Goal: Check status: Check status

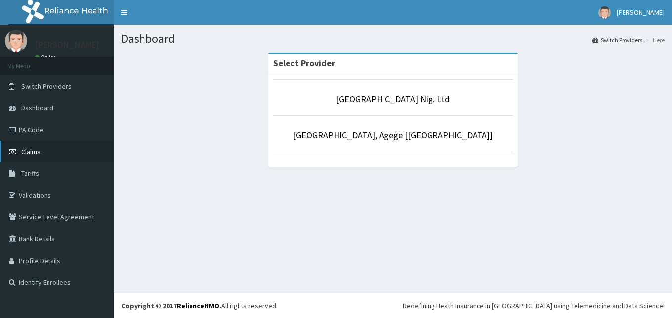
click at [38, 150] on span "Claims" at bounding box center [30, 151] width 19 height 9
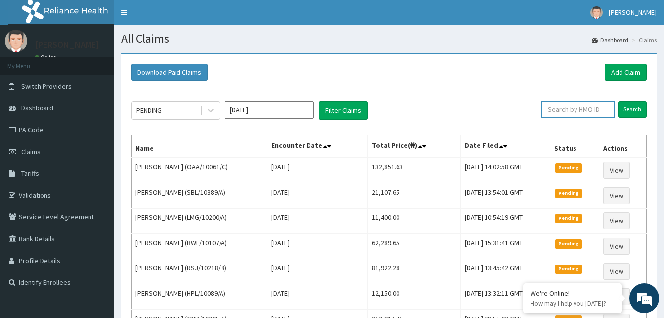
click at [595, 109] on input "text" at bounding box center [578, 109] width 73 height 17
paste input "PWP/10143/A"
type input "PWP/10143/A"
click at [632, 113] on input "Search" at bounding box center [632, 109] width 29 height 17
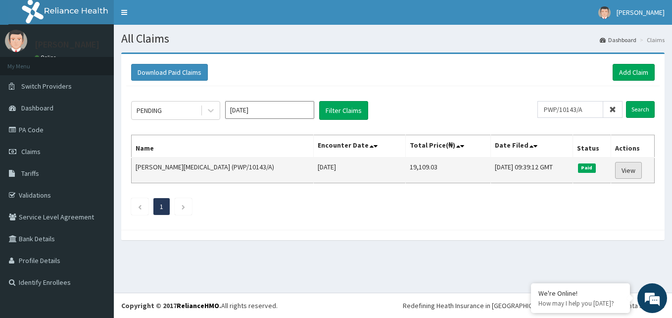
click at [626, 168] on link "View" at bounding box center [628, 170] width 27 height 17
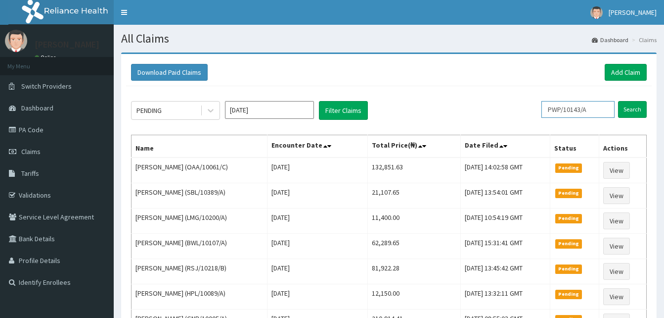
click at [603, 114] on input "PWP/10143/A" at bounding box center [578, 109] width 73 height 17
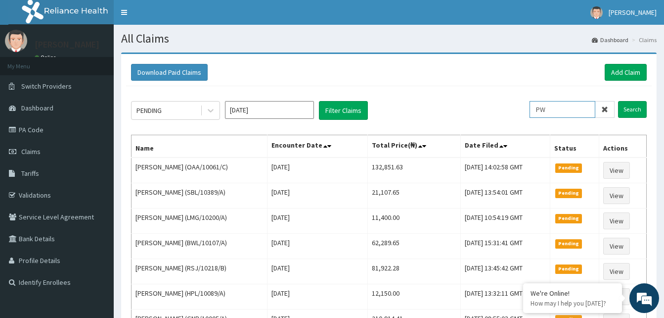
type input "P"
paste input "Som/10005/D"
type input "Som/10005/D"
click at [632, 113] on input "Search" at bounding box center [632, 109] width 29 height 17
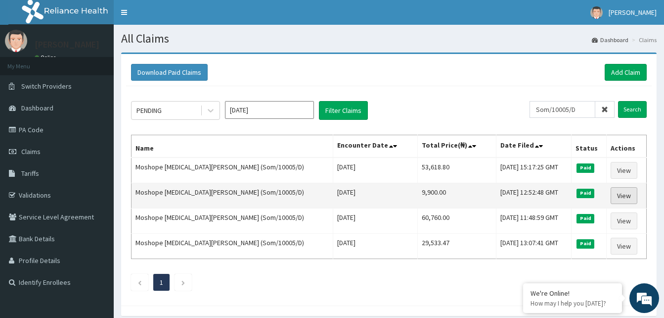
click at [612, 191] on link "View" at bounding box center [624, 195] width 27 height 17
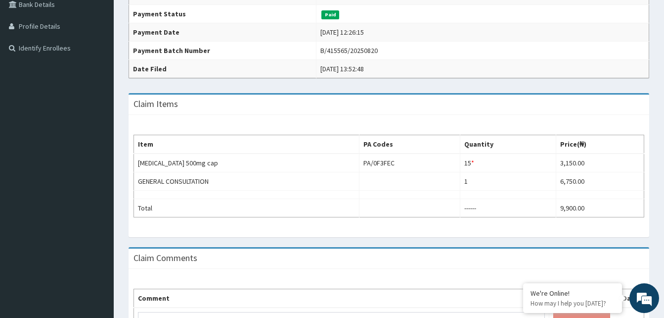
scroll to position [235, 0]
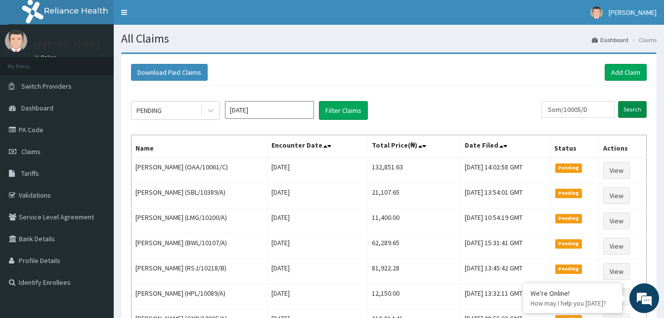
click at [640, 106] on input "Search" at bounding box center [632, 109] width 29 height 17
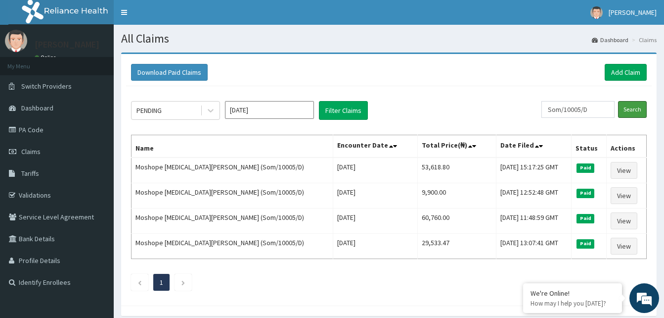
scroll to position [41, 0]
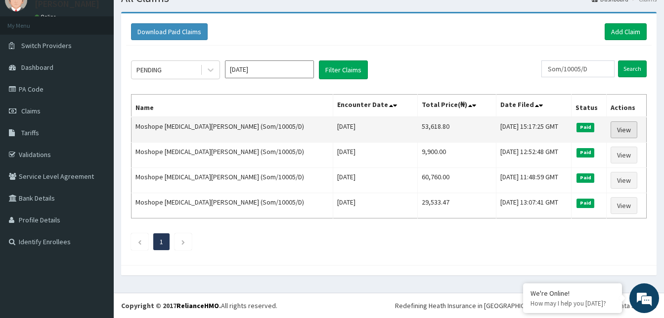
click at [615, 127] on link "View" at bounding box center [624, 129] width 27 height 17
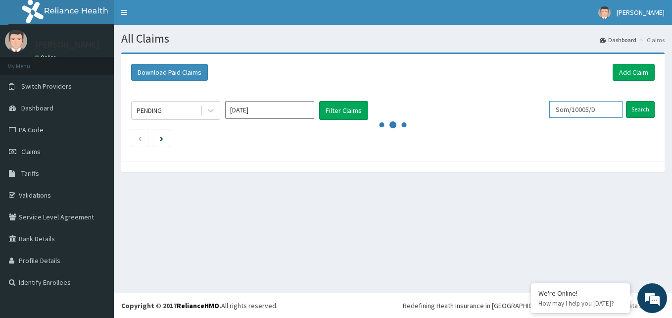
click at [604, 103] on input "Som/10005/D" at bounding box center [585, 109] width 73 height 17
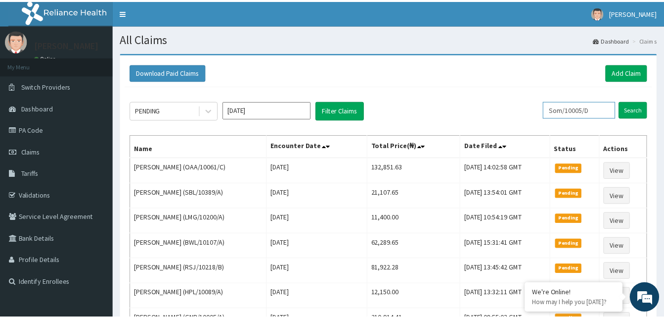
scroll to position [41, 0]
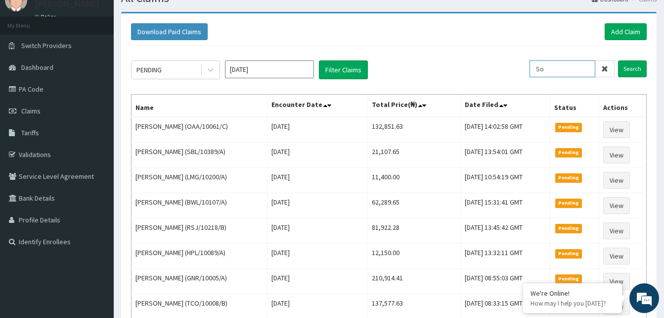
type input "S"
paste input "SOM/10005/E"
type input "SOM/10005/E"
click at [632, 69] on input "Search" at bounding box center [632, 68] width 29 height 17
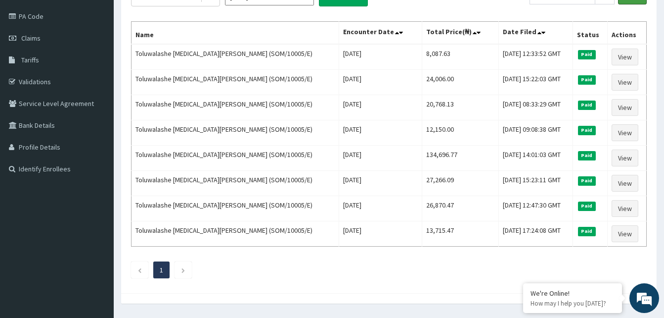
scroll to position [118, 0]
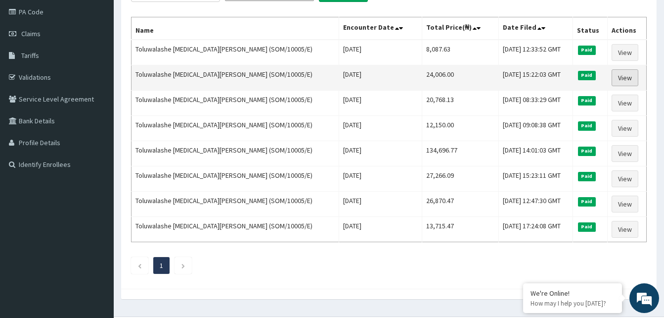
click at [622, 77] on link "View" at bounding box center [625, 77] width 27 height 17
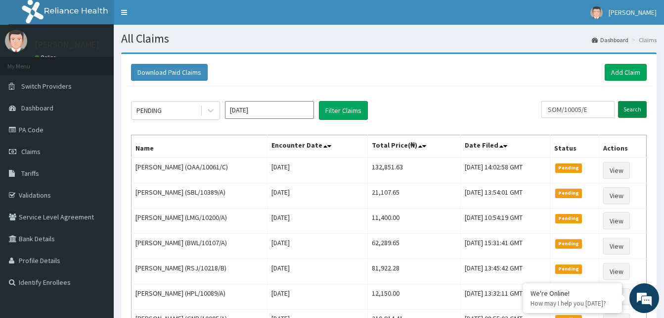
click at [632, 108] on input "Search" at bounding box center [632, 109] width 29 height 17
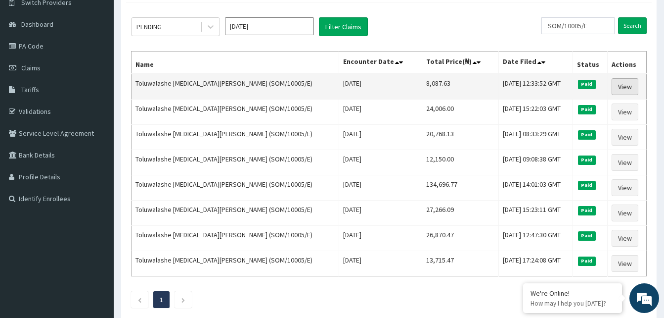
click at [622, 85] on link "View" at bounding box center [625, 86] width 27 height 17
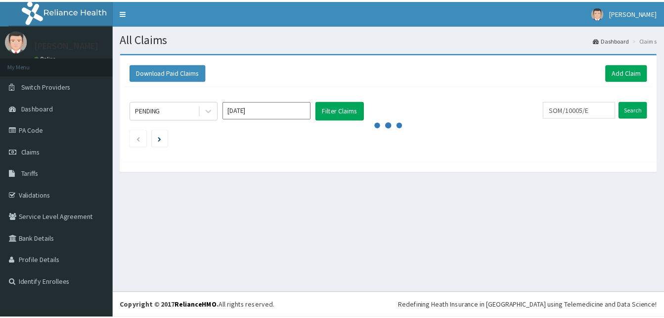
scroll to position [84, 0]
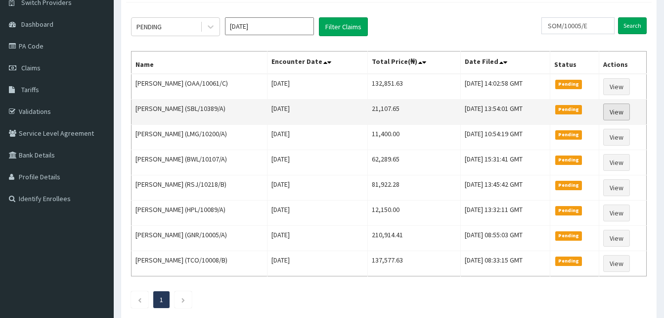
drag, startPoint x: 614, startPoint y: 104, endPoint x: 613, endPoint y: 113, distance: 9.0
click at [613, 113] on link "View" at bounding box center [616, 111] width 27 height 17
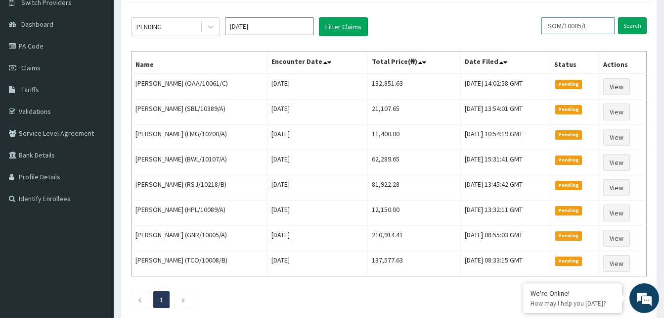
click at [598, 30] on input "SOM/10005/E" at bounding box center [578, 25] width 73 height 17
type input "S"
paste input "IOD/10071/E"
type input "IOD/10071/E"
click at [634, 27] on input "Search" at bounding box center [632, 25] width 29 height 17
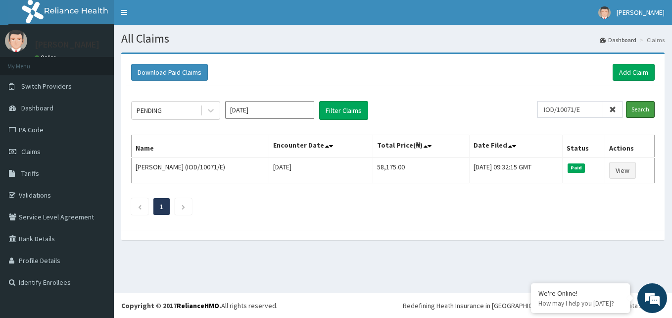
scroll to position [0, 0]
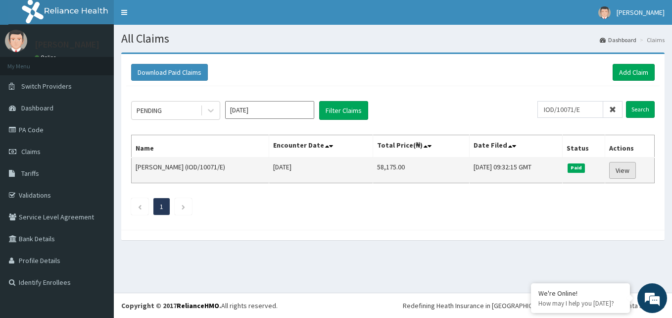
click at [622, 174] on link "View" at bounding box center [622, 170] width 27 height 17
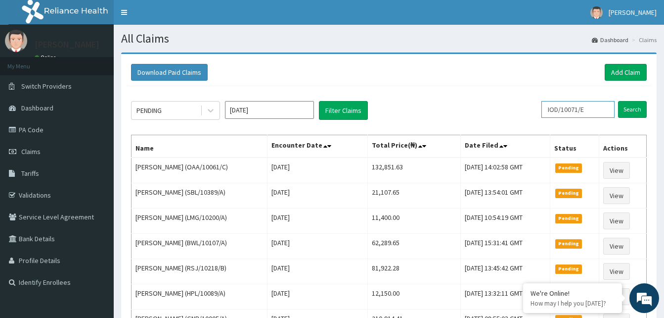
click at [595, 108] on input "IOD/10071/E" at bounding box center [578, 109] width 73 height 17
type input "I"
paste input "TDP/10883/A"
type input "TDP/10883/A"
click at [628, 109] on input "Search" at bounding box center [632, 109] width 29 height 17
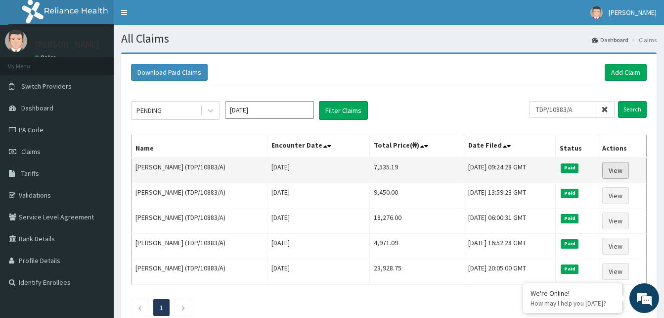
click at [614, 168] on link "View" at bounding box center [615, 170] width 27 height 17
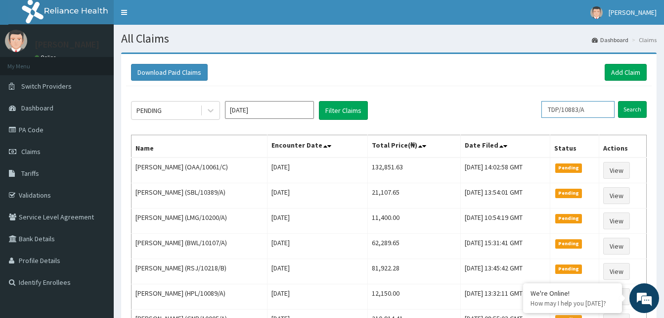
click at [608, 108] on input "TDP/10883/A" at bounding box center [578, 109] width 73 height 17
type input "T"
paste input "SGA/10044/A"
type input "SGA/10044/A"
click at [622, 107] on input "Search" at bounding box center [632, 109] width 29 height 17
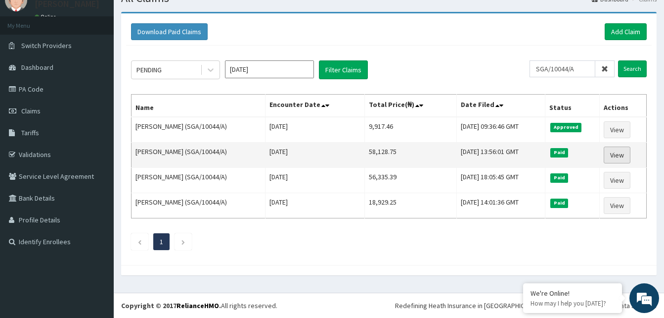
click at [617, 153] on link "View" at bounding box center [617, 154] width 27 height 17
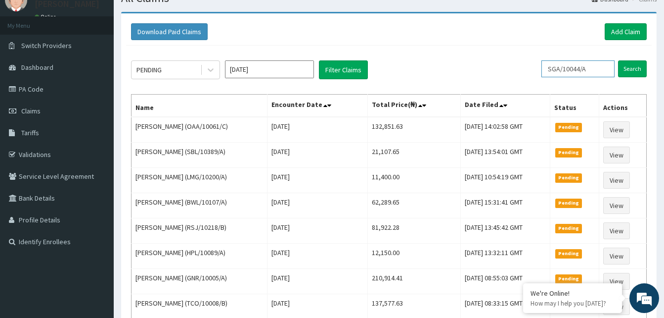
click at [599, 68] on input "SGA/10044/A" at bounding box center [578, 68] width 73 height 17
type input "S"
paste input "JGI/10029/B"
type input "JGI/10029/B"
click at [633, 65] on input "Search" at bounding box center [632, 68] width 29 height 17
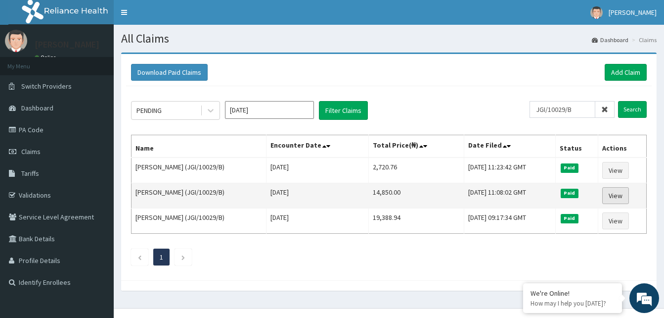
click at [617, 192] on link "View" at bounding box center [615, 195] width 27 height 17
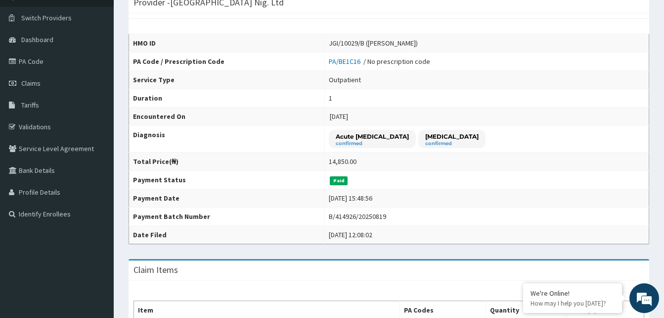
scroll to position [68, 0]
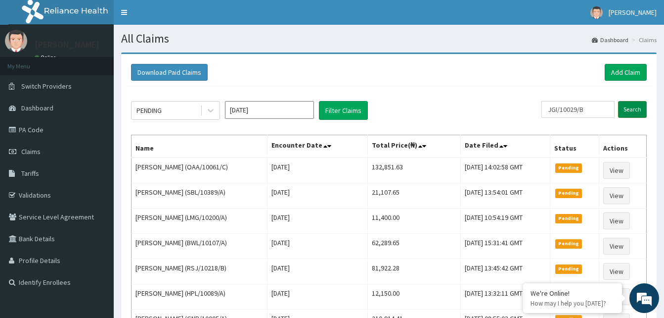
click at [625, 111] on input "Search" at bounding box center [632, 109] width 29 height 17
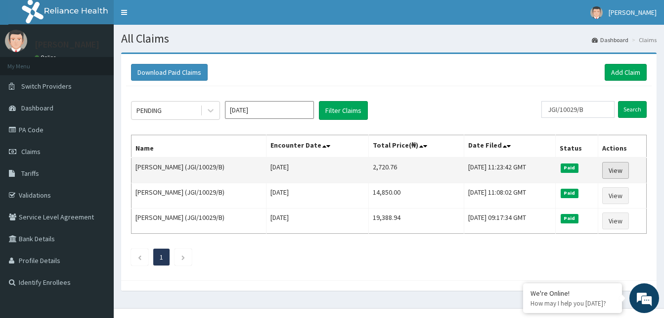
click at [618, 171] on link "View" at bounding box center [615, 170] width 27 height 17
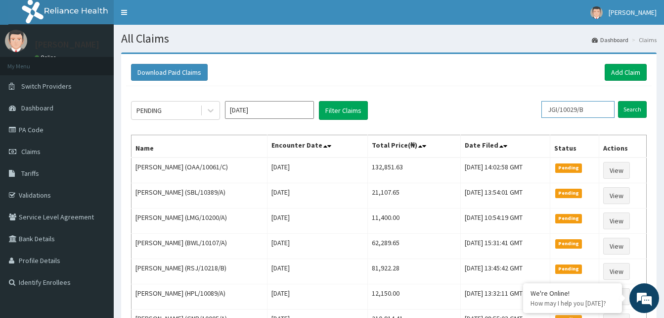
click at [598, 107] on input "JGI/10029/B" at bounding box center [578, 109] width 73 height 17
type input "J"
paste input "MYD/10193/C"
type input "MYD/10193/C"
click at [632, 108] on input "Search" at bounding box center [632, 109] width 29 height 17
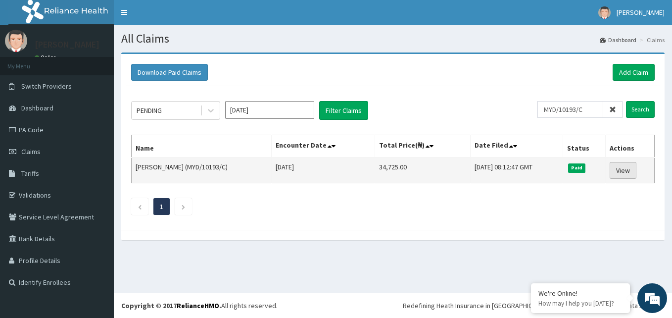
click at [621, 168] on link "View" at bounding box center [622, 170] width 27 height 17
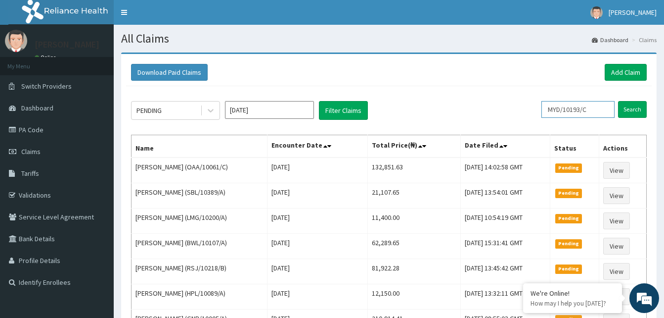
click at [603, 111] on input "MYD/10193/C" at bounding box center [578, 109] width 73 height 17
type input "M"
paste input "NZT/10032/A"
type input "NZT/10032/A"
click at [639, 113] on input "Search" at bounding box center [632, 109] width 29 height 17
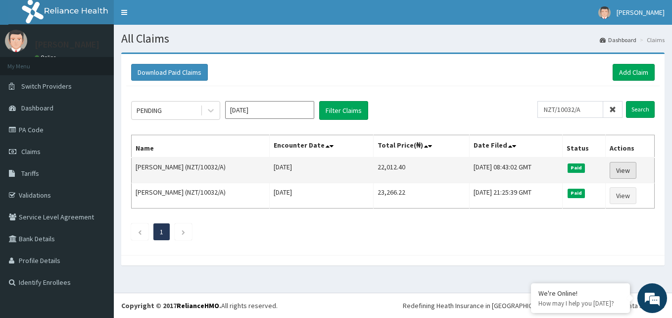
click at [623, 167] on link "View" at bounding box center [622, 170] width 27 height 17
click at [579, 164] on span "Paid" at bounding box center [576, 167] width 18 height 9
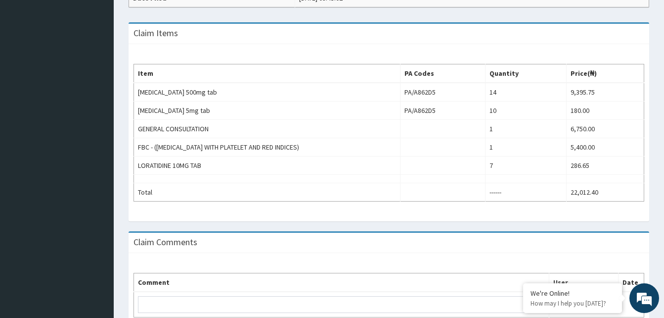
scroll to position [305, 0]
